Goal: Task Accomplishment & Management: Complete application form

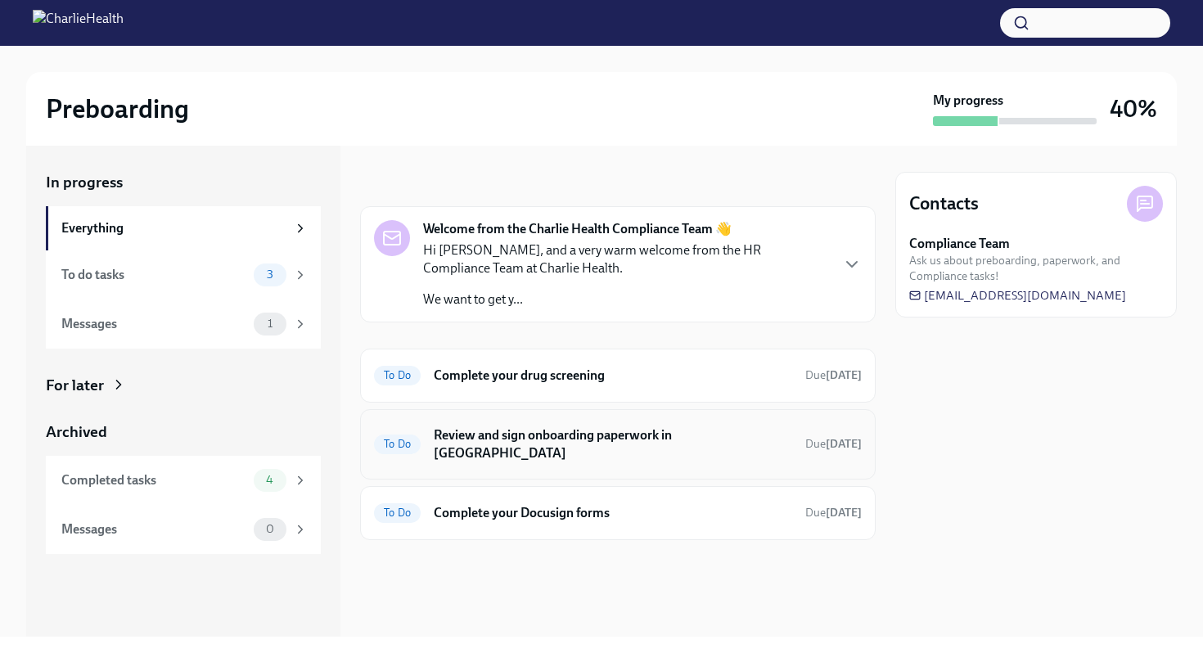
click at [579, 444] on h6 "Review and sign onboarding paperwork in [GEOGRAPHIC_DATA]" at bounding box center [613, 445] width 359 height 36
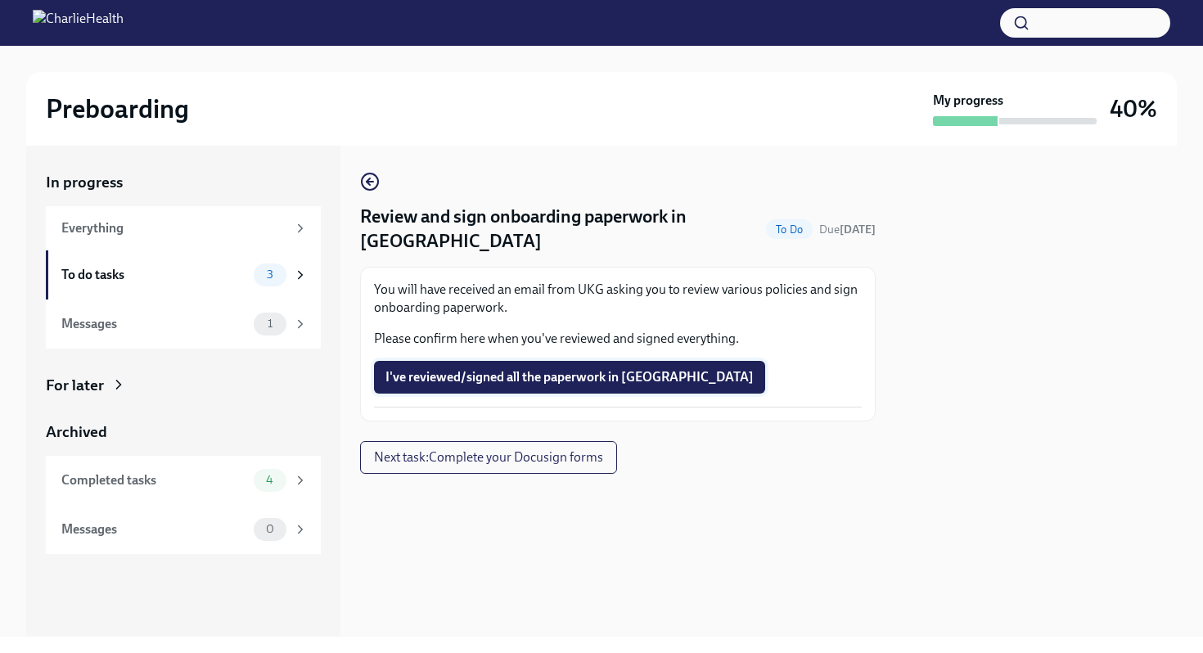
click at [510, 369] on span "I've reviewed/signed all the paperwork in [GEOGRAPHIC_DATA]" at bounding box center [570, 377] width 368 height 16
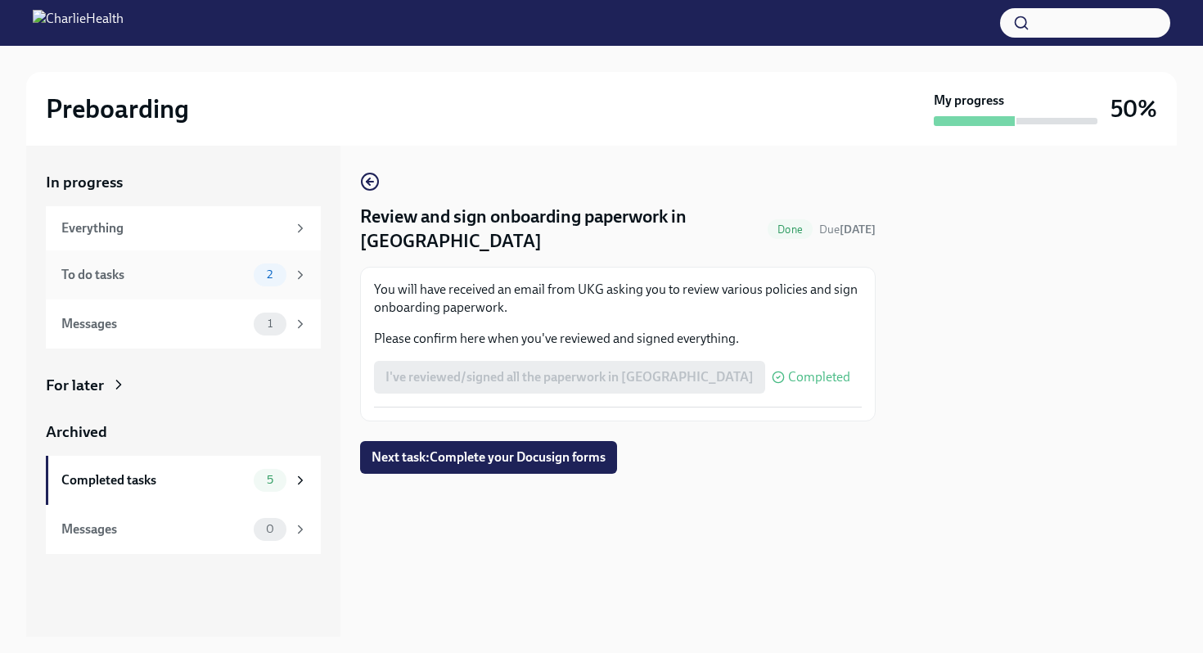
click at [255, 276] on div "2" at bounding box center [270, 275] width 33 height 23
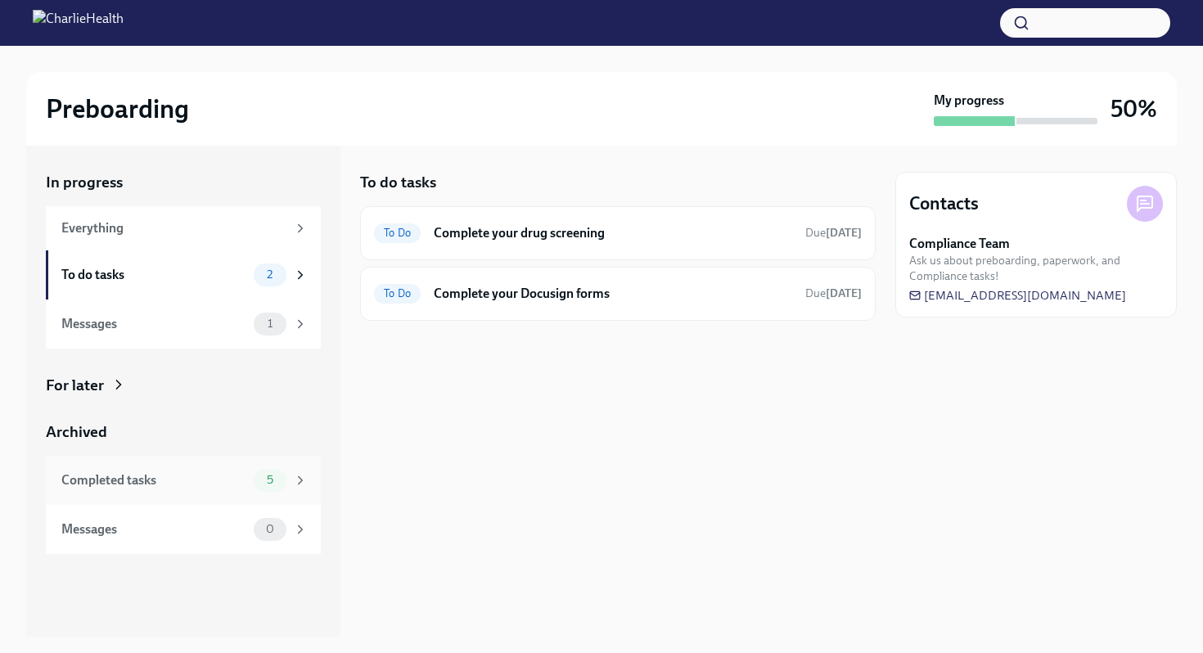
click at [272, 471] on div "5" at bounding box center [270, 480] width 33 height 23
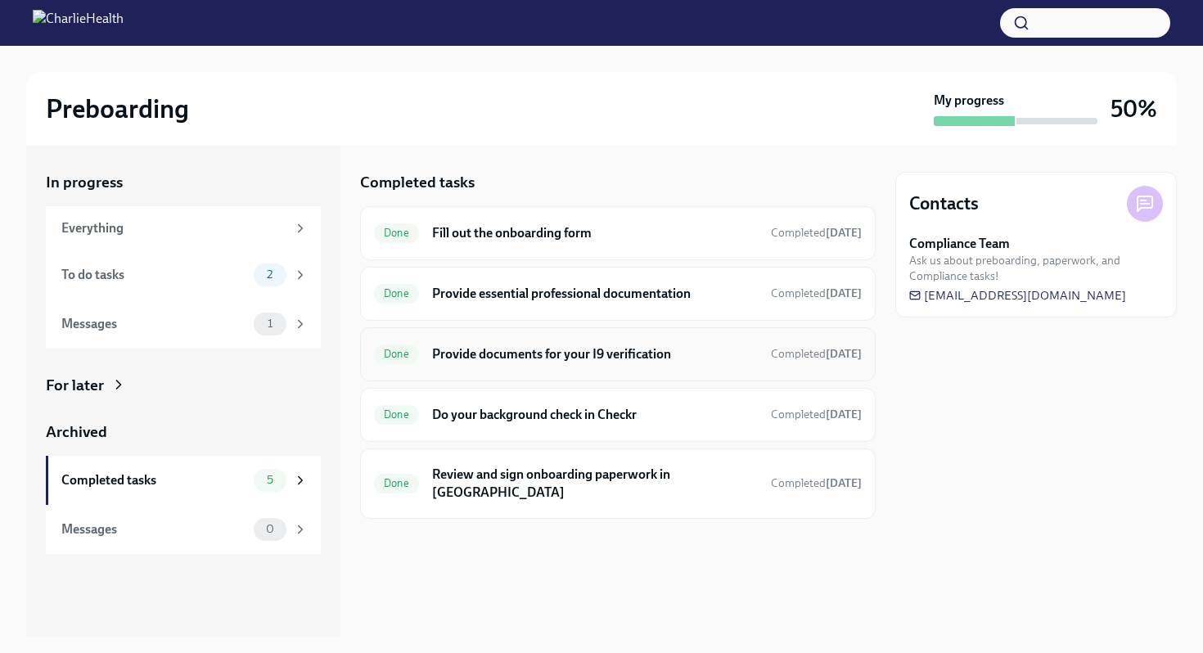
click at [482, 361] on h6 "Provide documents for your I9 verification" at bounding box center [595, 354] width 326 height 18
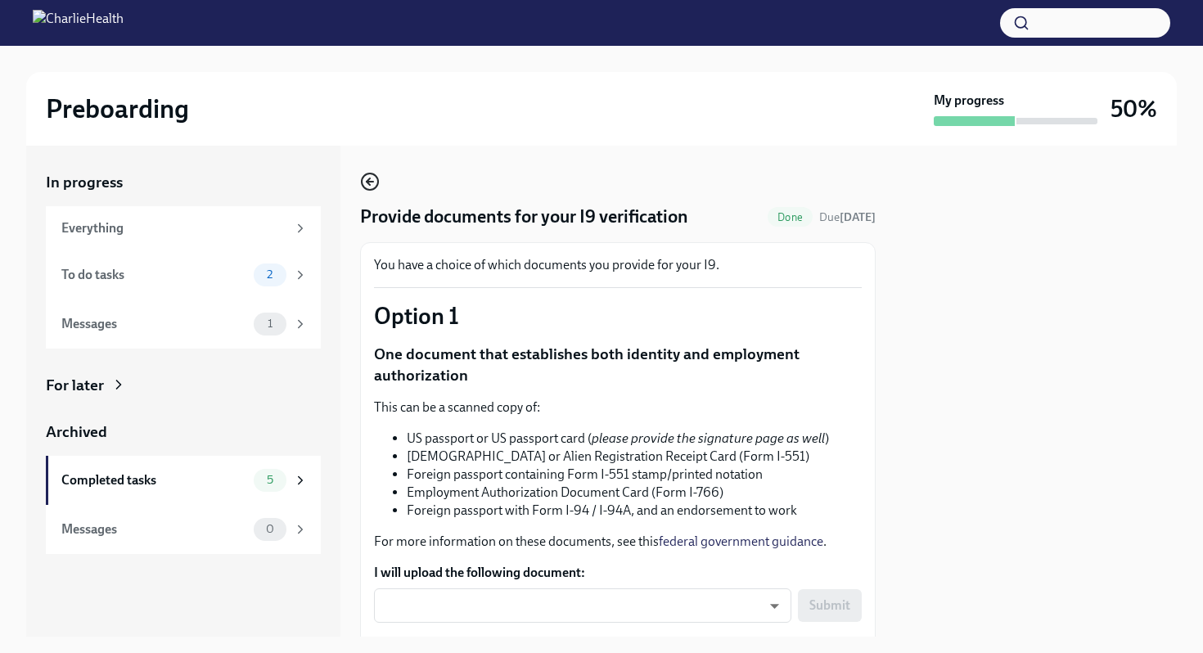
click at [364, 183] on icon "button" at bounding box center [370, 182] width 20 height 20
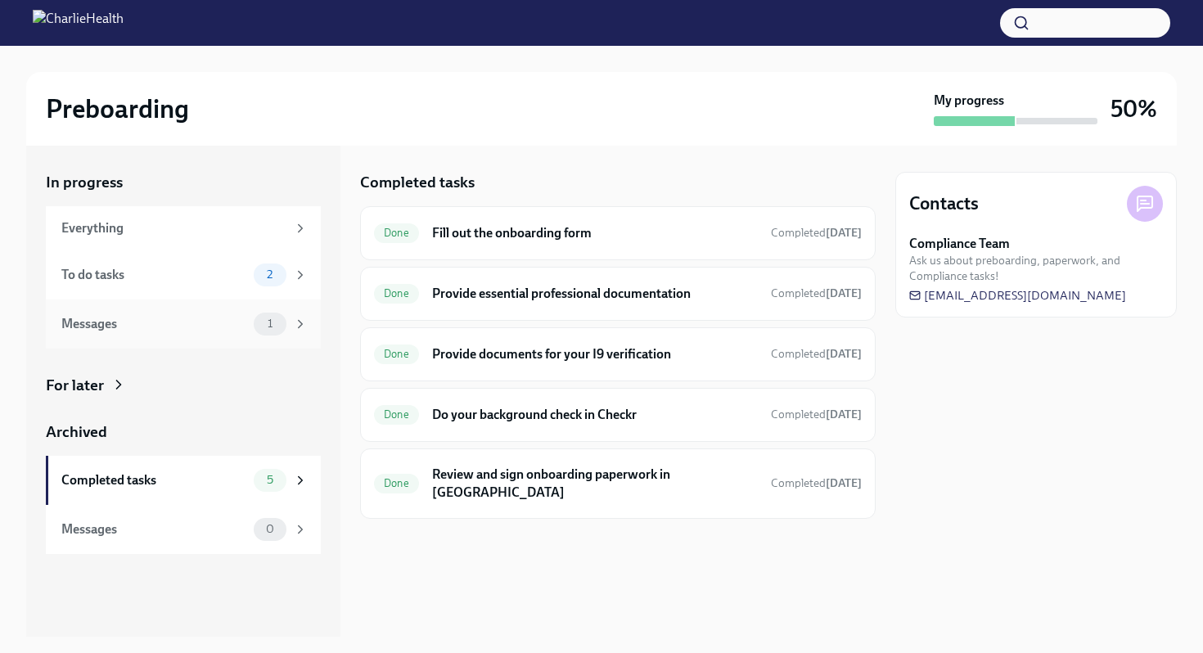
click at [214, 307] on div "Messages 1" at bounding box center [183, 324] width 275 height 49
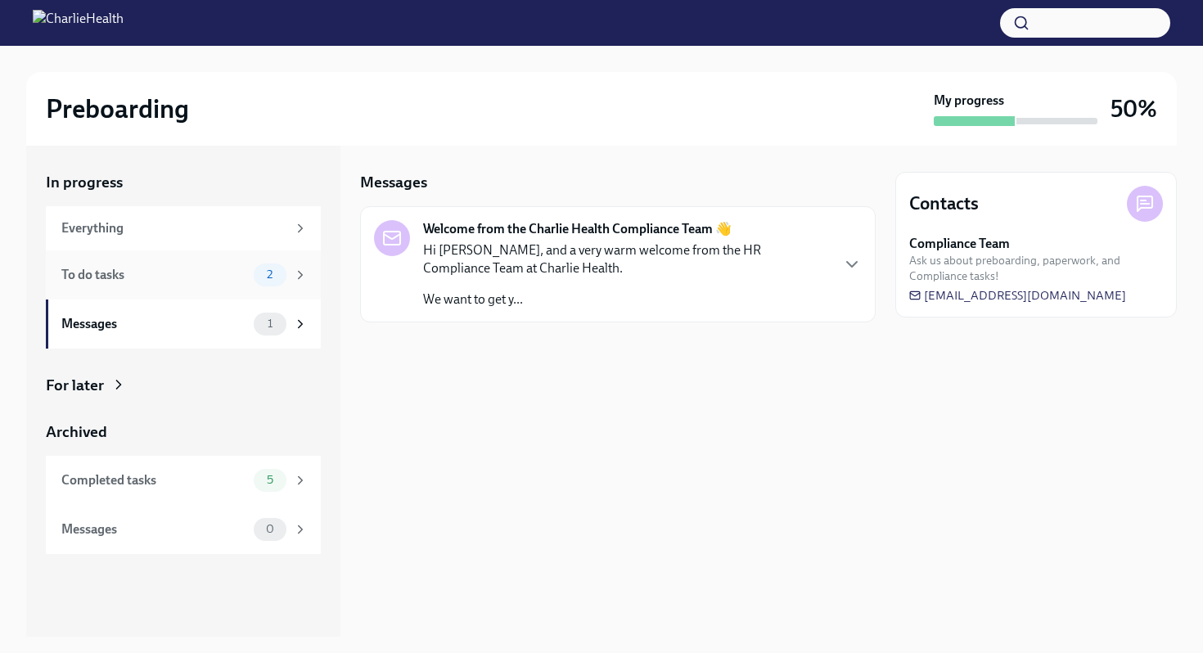
click at [211, 282] on div "To do tasks" at bounding box center [154, 275] width 186 height 18
